Goal: Transaction & Acquisition: Download file/media

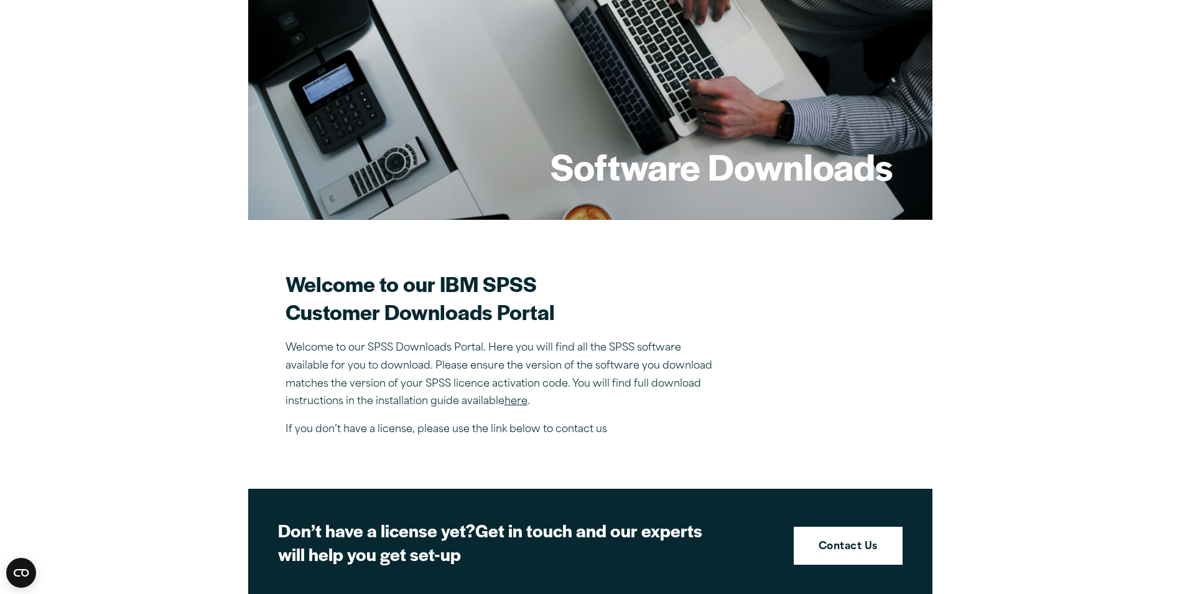
scroll to position [187, 0]
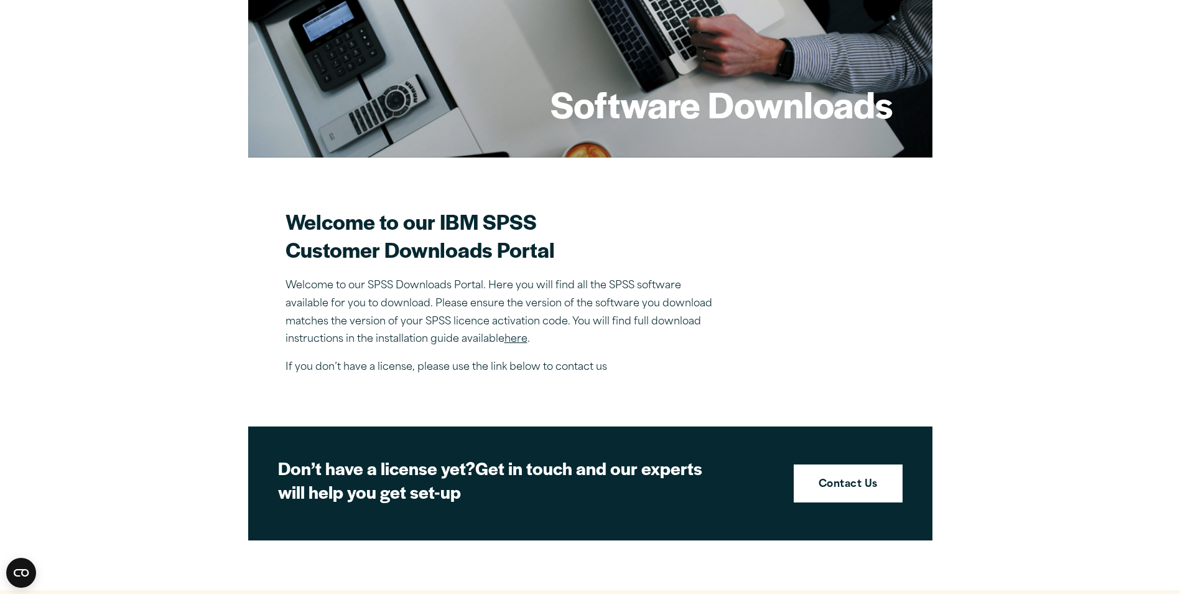
click at [521, 340] on link "here" at bounding box center [516, 339] width 23 height 10
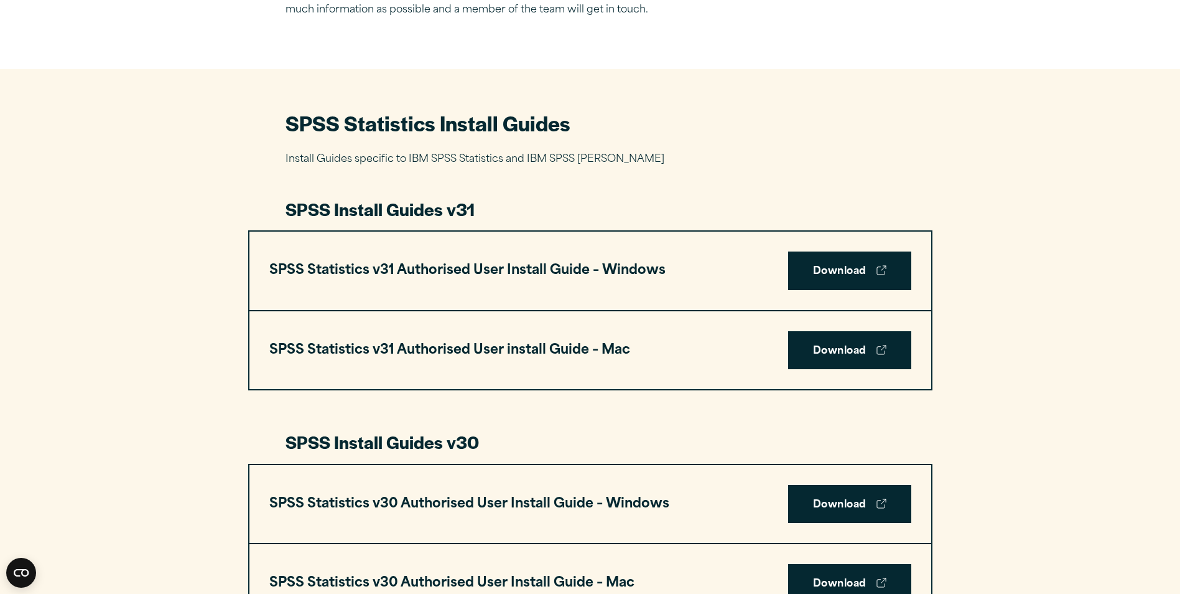
scroll to position [560, 0]
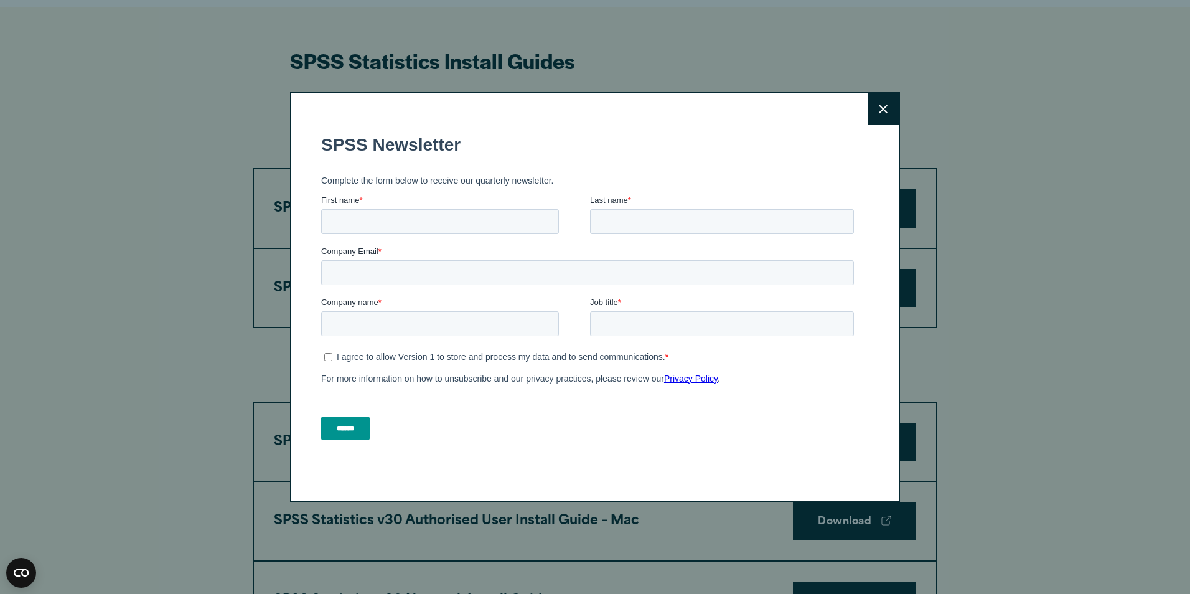
click at [868, 101] on button "Close" at bounding box center [882, 108] width 31 height 31
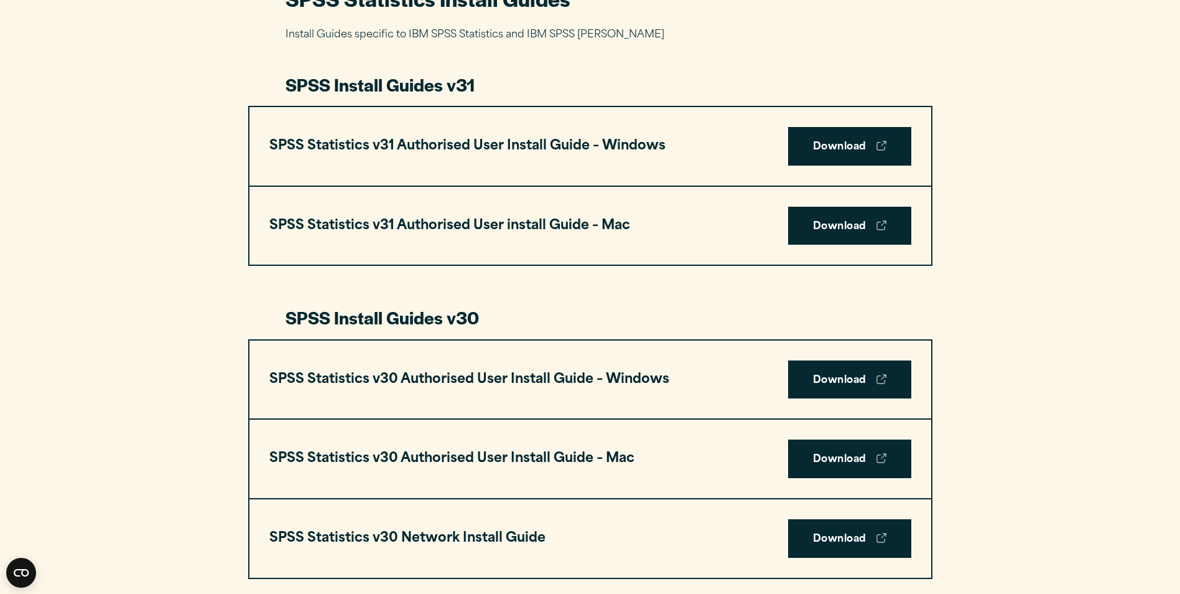
scroll to position [685, 0]
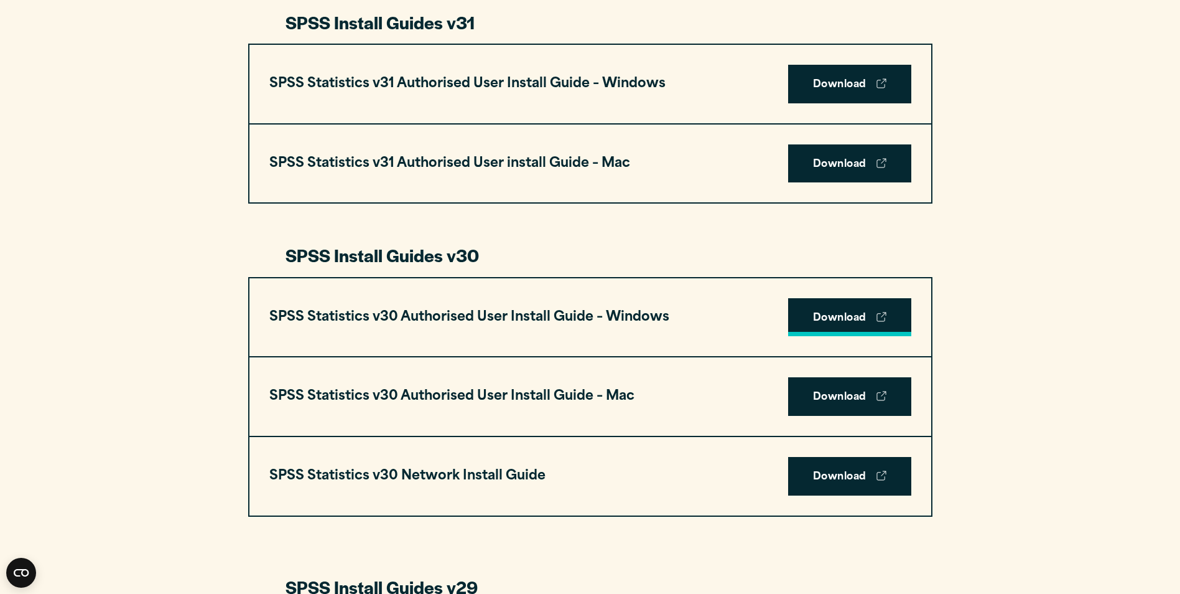
click at [829, 313] on link "Download" at bounding box center [849, 317] width 123 height 39
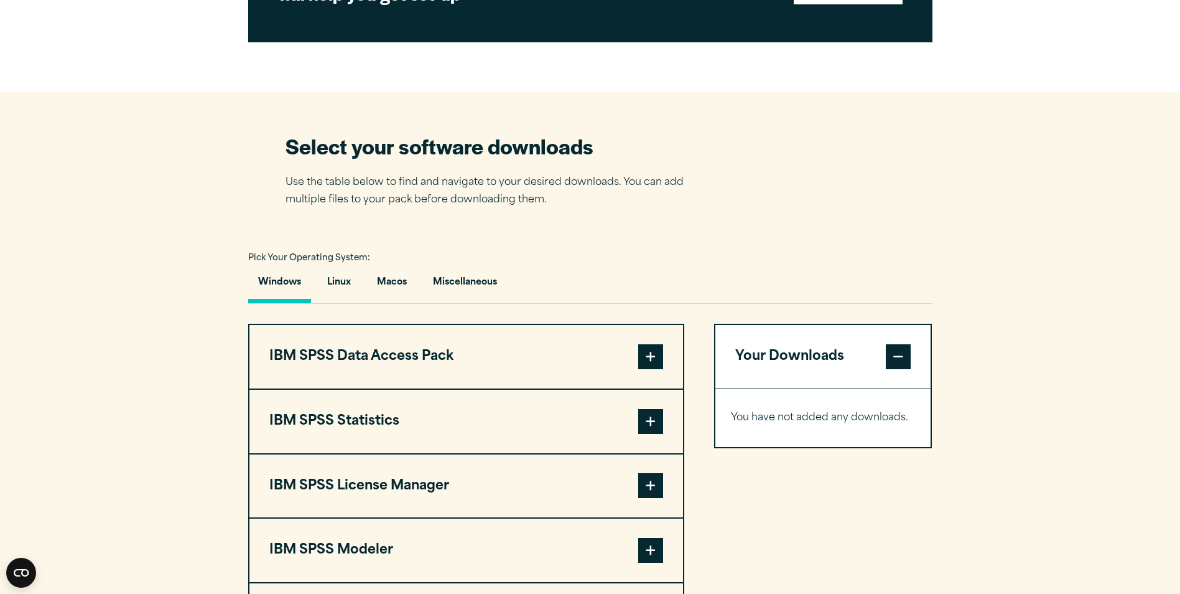
scroll to position [747, 0]
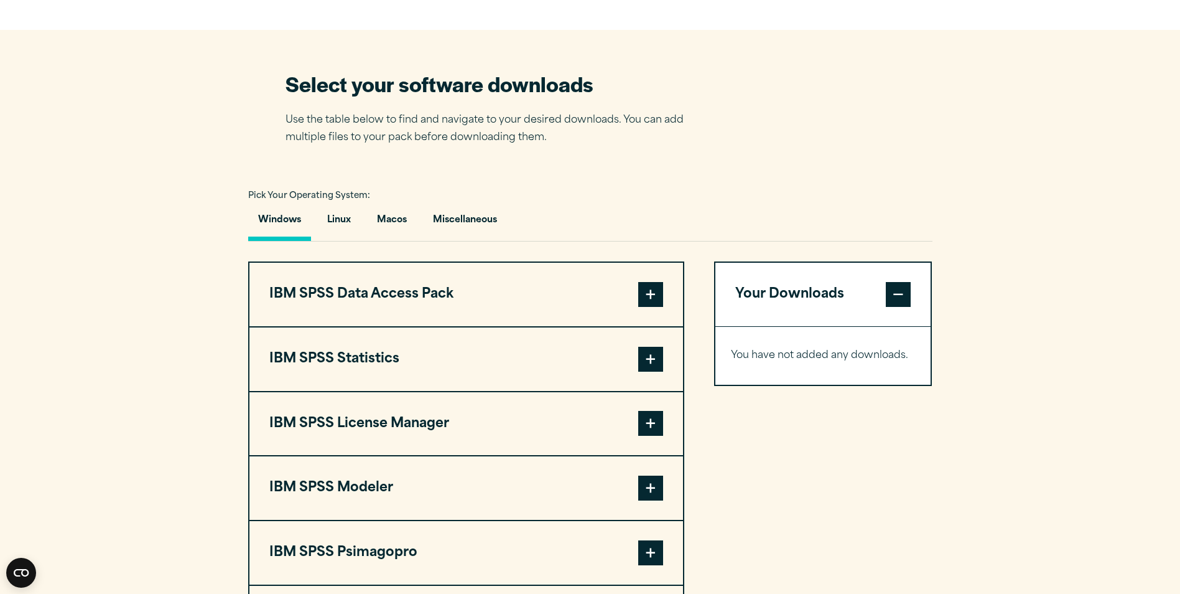
click at [651, 349] on span at bounding box center [650, 359] width 25 height 25
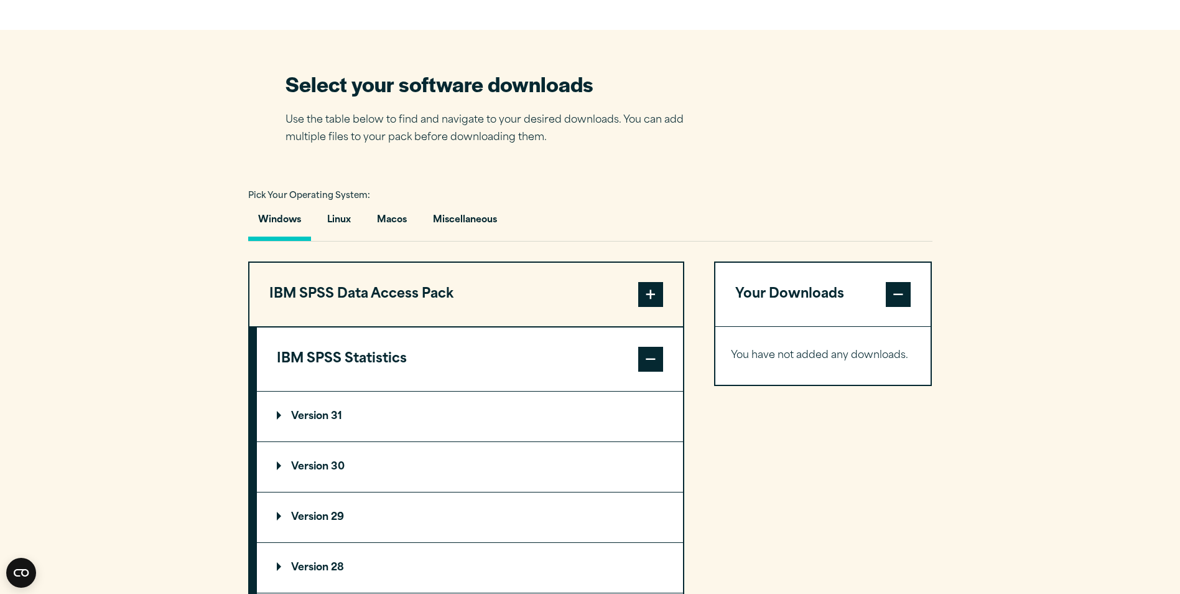
click at [294, 460] on summary "Version 30" at bounding box center [470, 467] width 426 height 50
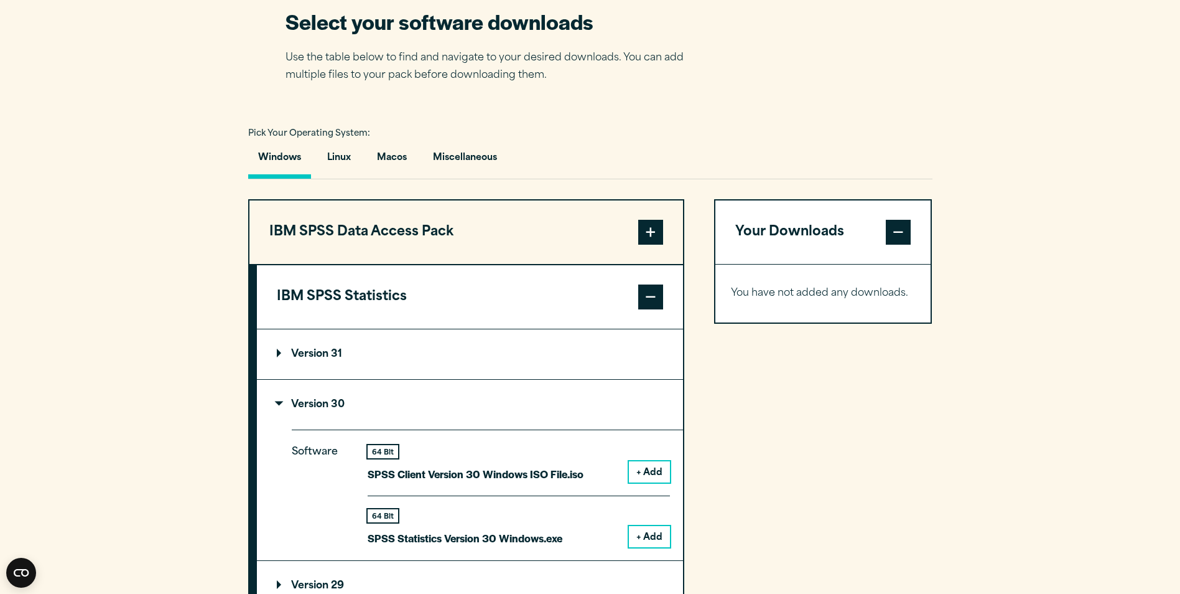
scroll to position [871, 0]
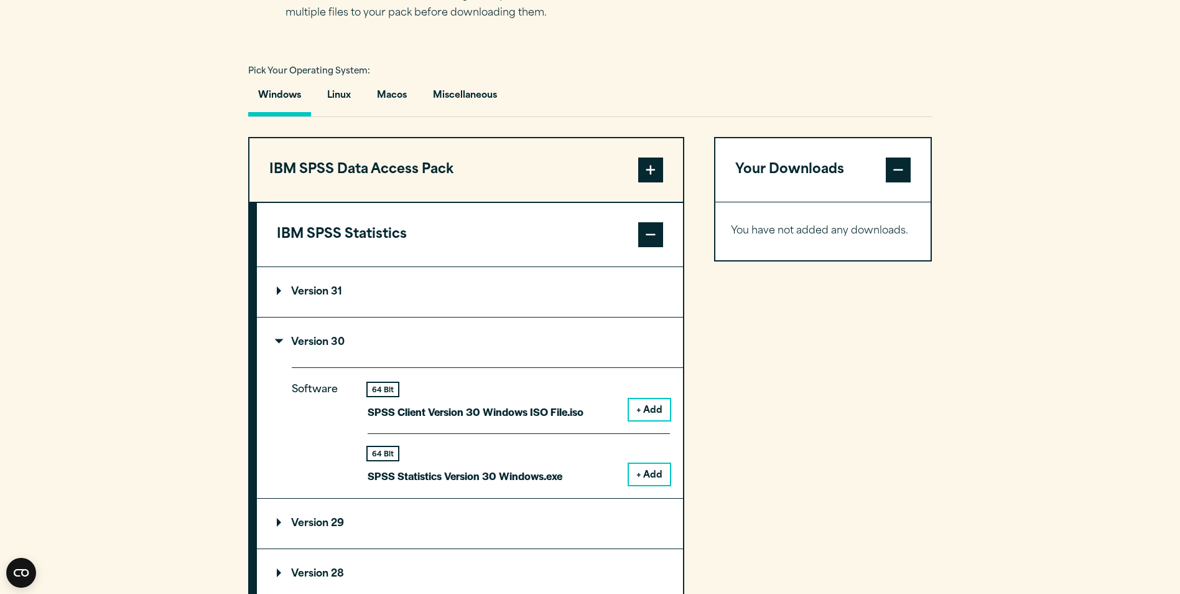
click at [657, 470] on button "+ Add" at bounding box center [649, 474] width 41 height 21
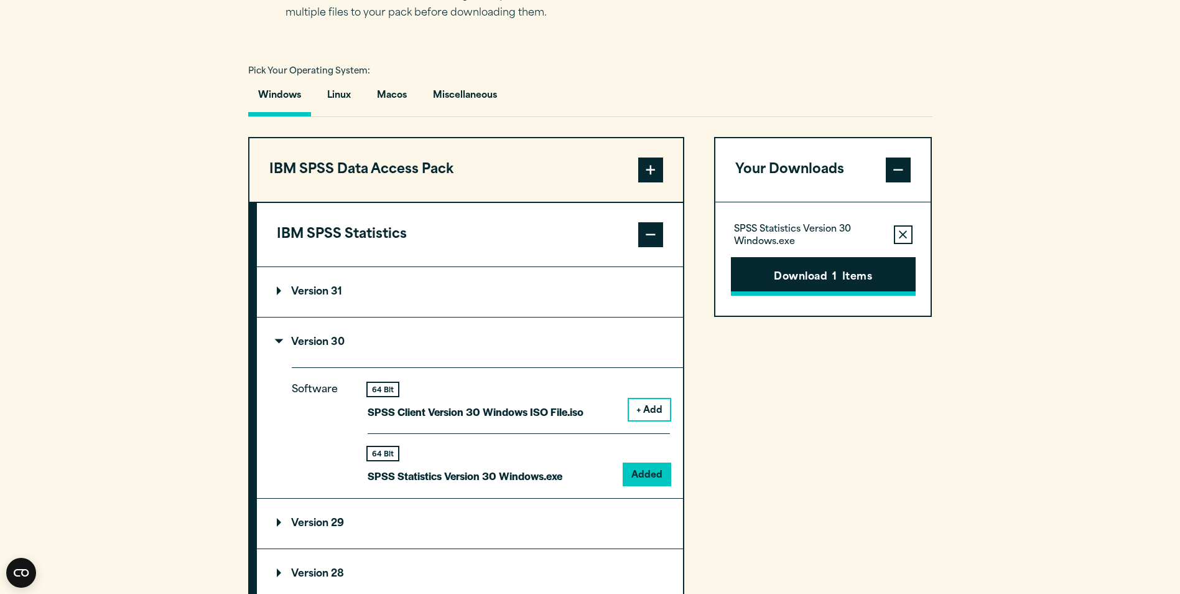
click at [870, 269] on button "Download 1 Items" at bounding box center [823, 276] width 185 height 39
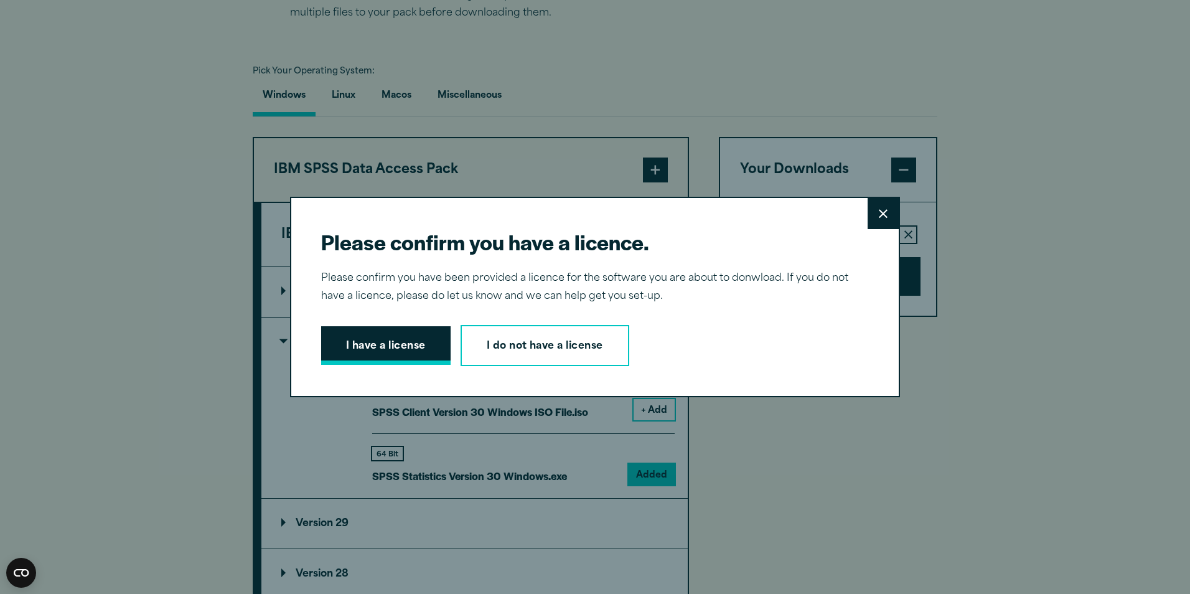
click at [363, 347] on button "I have a license" at bounding box center [385, 345] width 129 height 39
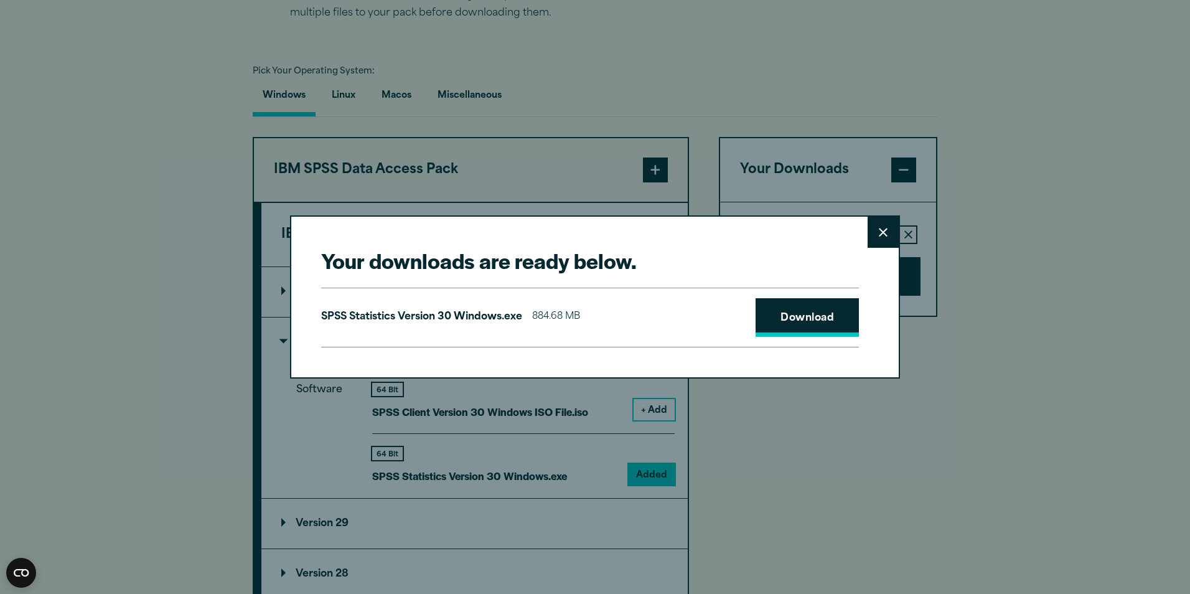
click at [826, 321] on link "Download" at bounding box center [806, 317] width 103 height 39
click at [879, 235] on icon at bounding box center [883, 232] width 9 height 9
